Goal: Task Accomplishment & Management: Use online tool/utility

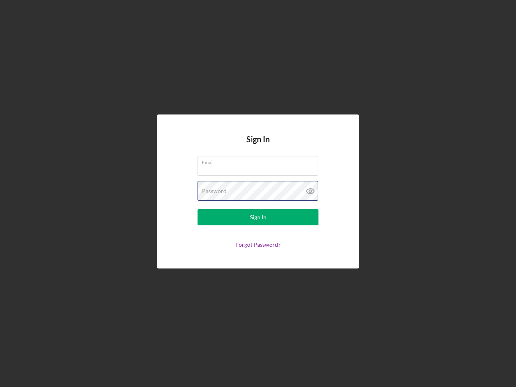
click at [258, 194] on div "Password" at bounding box center [258, 191] width 121 height 20
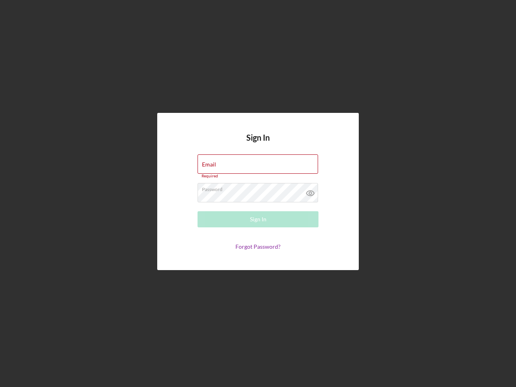
click at [311, 191] on icon at bounding box center [310, 193] width 20 height 20
